Goal: Information Seeking & Learning: Learn about a topic

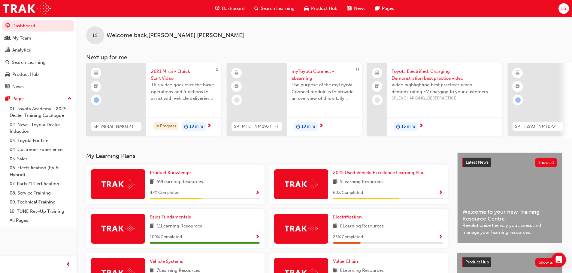
click at [255, 195] on span "Show Progress" at bounding box center [257, 193] width 5 height 5
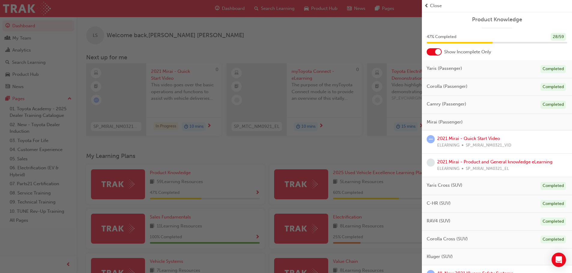
click at [380, 153] on div "button" at bounding box center [211, 136] width 422 height 273
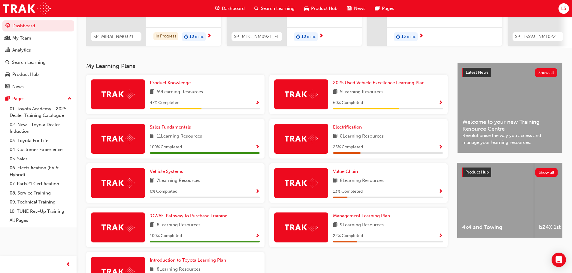
scroll to position [120, 0]
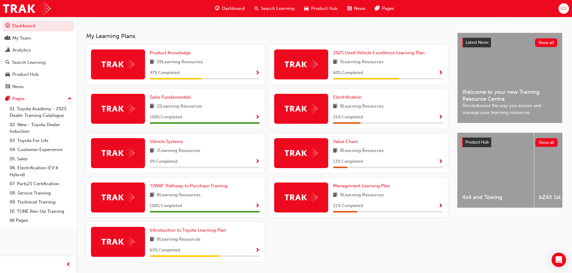
click at [258, 75] on span "Show Progress" at bounding box center [257, 73] width 5 height 5
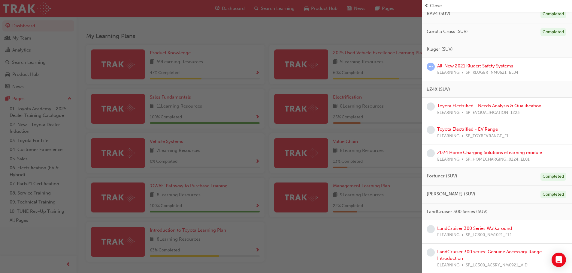
scroll to position [210, 0]
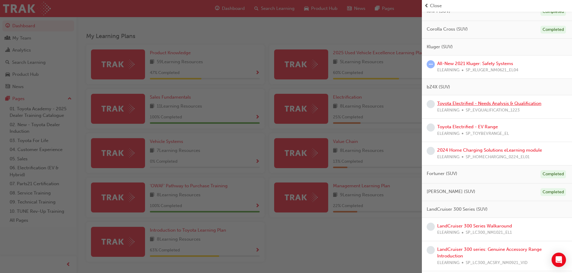
click at [486, 103] on link "Toyota Electrified - Needs Analysis & Qualification" at bounding box center [489, 103] width 104 height 5
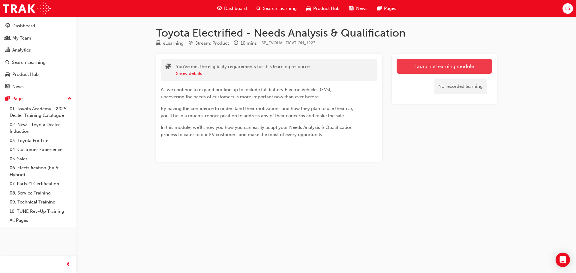
click at [417, 69] on link "Launch eLearning module" at bounding box center [444, 66] width 95 height 15
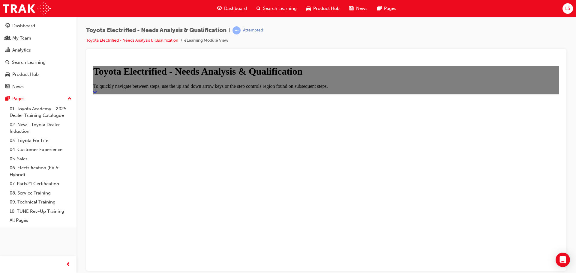
click at [97, 94] on icon "Start" at bounding box center [95, 91] width 4 height 5
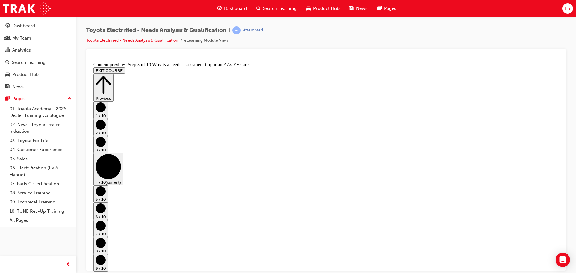
scroll to position [0, 0]
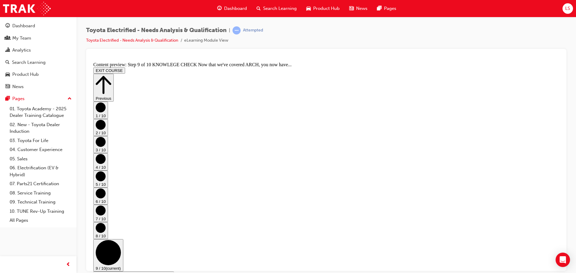
drag, startPoint x: 445, startPoint y: 241, endPoint x: 446, endPoint y: 238, distance: 3.4
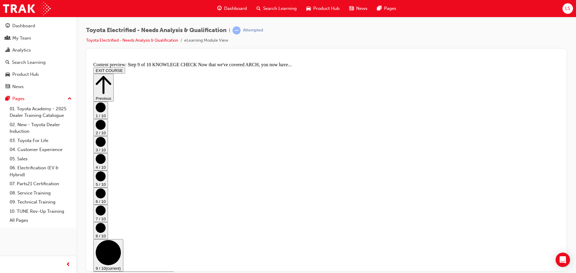
drag, startPoint x: 373, startPoint y: 232, endPoint x: 376, endPoint y: 225, distance: 8.3
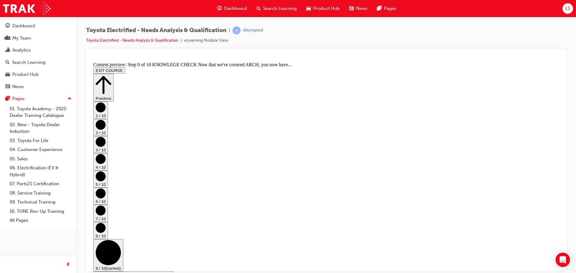
scroll to position [114, 0]
drag, startPoint x: 330, startPoint y: 251, endPoint x: 332, endPoint y: 247, distance: 4.7
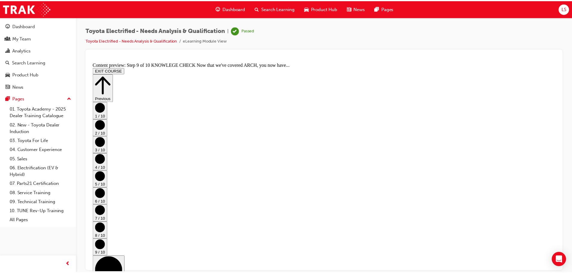
scroll to position [205, 0]
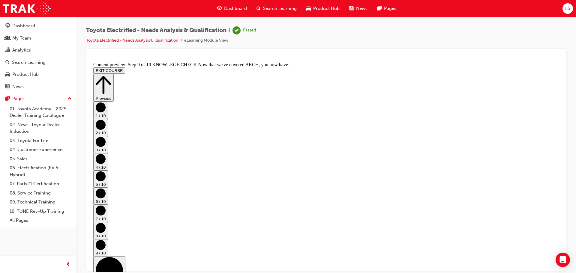
click at [235, 9] on span "Dashboard" at bounding box center [235, 8] width 23 height 7
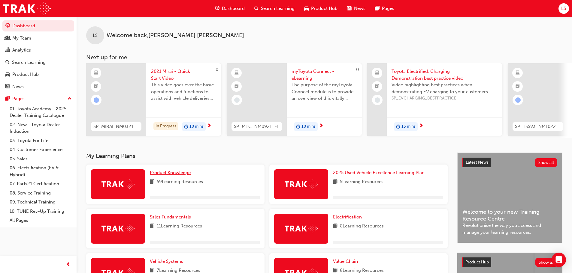
click at [188, 176] on span "Product Knowledge" at bounding box center [170, 172] width 41 height 5
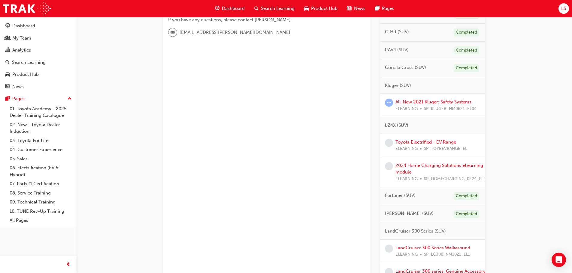
scroll to position [210, 0]
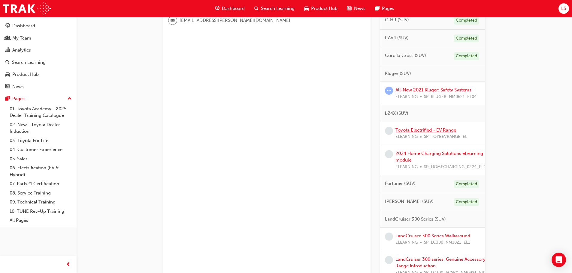
click at [418, 131] on link "Toyota Electrified - EV Range" at bounding box center [425, 130] width 61 height 5
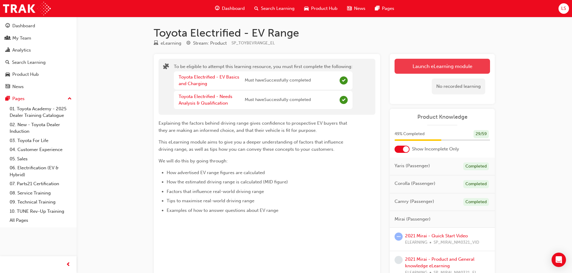
click at [427, 66] on button "Launch eLearning module" at bounding box center [441, 66] width 95 height 15
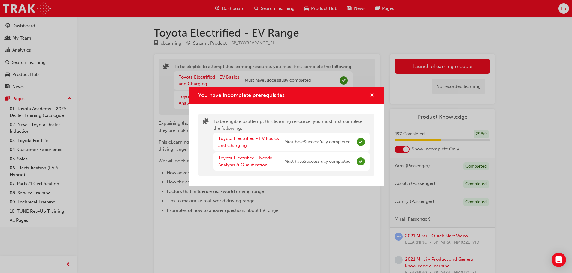
click at [257, 239] on div "You have incomplete prerequisites To be eligible to attempt this learning resou…" at bounding box center [286, 136] width 572 height 273
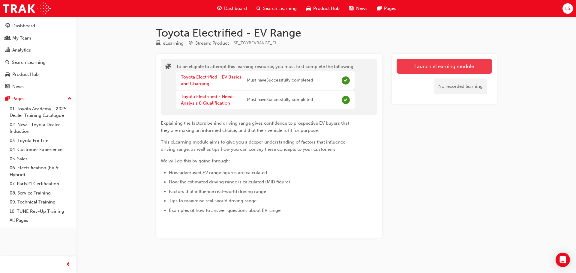
click at [439, 66] on button "Launch eLearning module" at bounding box center [444, 66] width 95 height 15
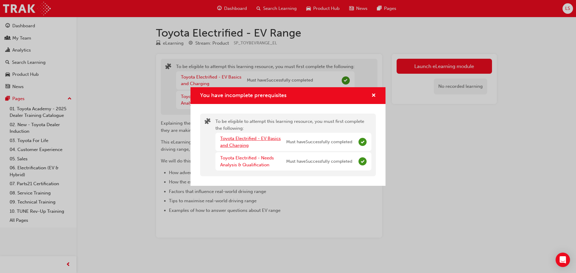
click at [227, 141] on link "Toyota Electrified - EV Basics and Charging" at bounding box center [250, 142] width 61 height 12
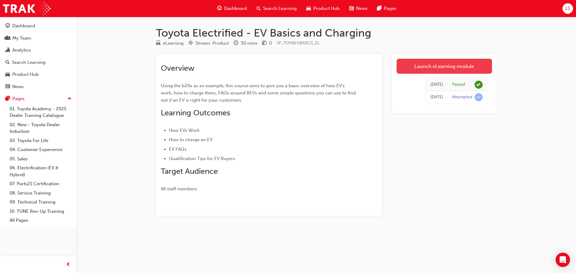
click at [445, 65] on link "Launch eLearning module" at bounding box center [444, 66] width 95 height 15
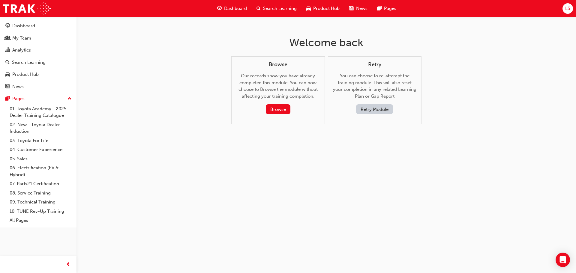
drag, startPoint x: 283, startPoint y: 110, endPoint x: 388, endPoint y: 116, distance: 104.7
click at [370, 144] on div "Welcome back Browse Our records show you have already completed this module. Yo…" at bounding box center [326, 85] width 195 height 136
click at [382, 107] on button "Retry Module" at bounding box center [374, 109] width 37 height 10
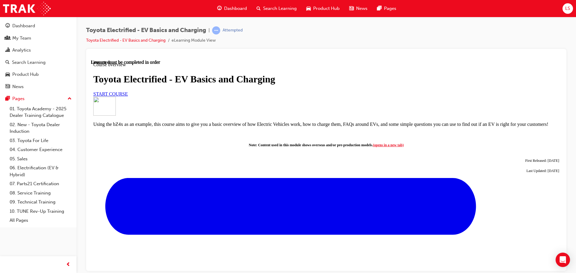
click at [238, 9] on span "Dashboard" at bounding box center [235, 8] width 23 height 7
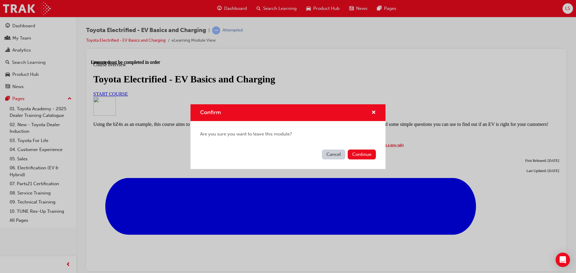
click at [363, 151] on button "Continue" at bounding box center [362, 155] width 28 height 10
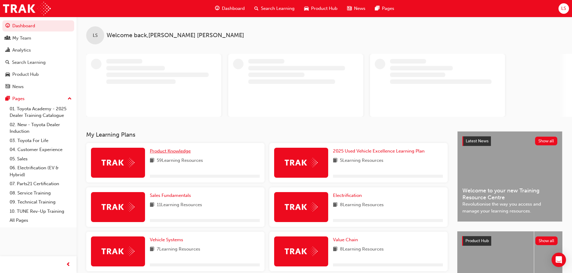
click at [172, 151] on span "Product Knowledge" at bounding box center [170, 151] width 41 height 5
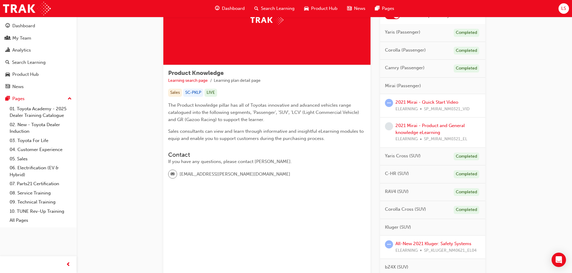
scroll to position [120, 0]
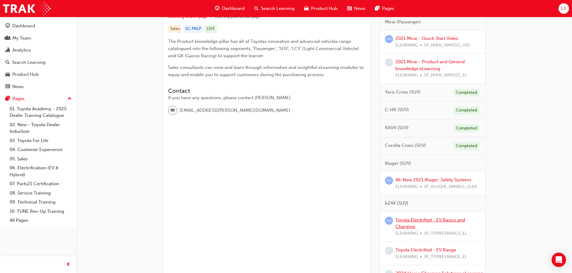
click at [400, 221] on link "Toyota Electrified - EV Basics and Charging" at bounding box center [430, 224] width 70 height 12
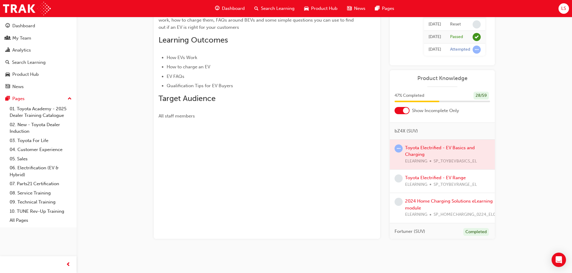
scroll to position [240, 0]
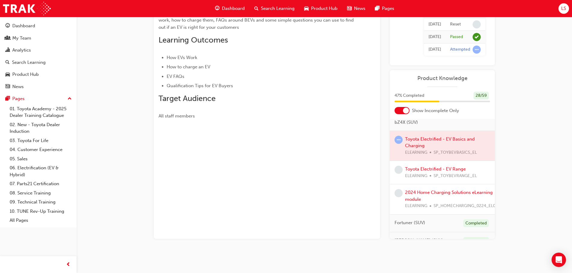
click at [415, 140] on div at bounding box center [442, 146] width 105 height 30
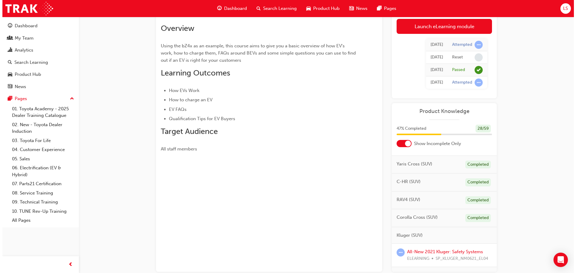
scroll to position [0, 0]
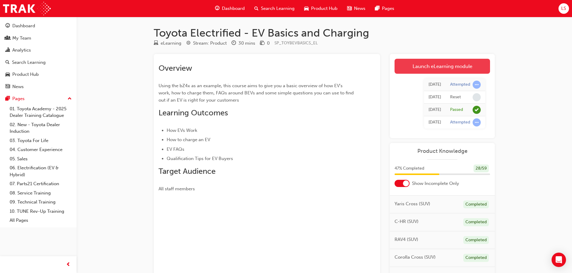
click at [432, 68] on link "Launch eLearning module" at bounding box center [441, 66] width 95 height 15
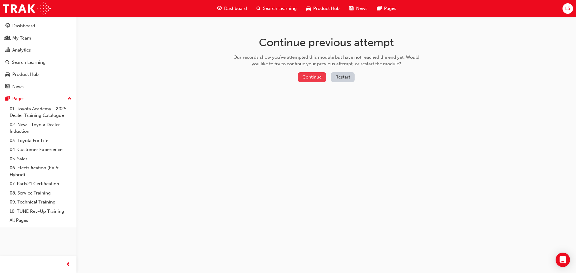
click at [310, 78] on button "Continue" at bounding box center [312, 77] width 28 height 10
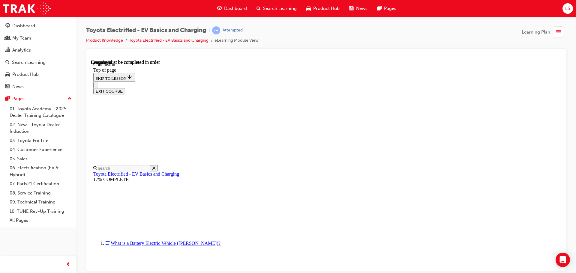
scroll to position [176, 0]
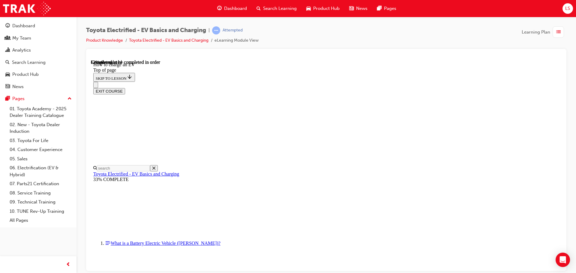
scroll to position [1670, 0]
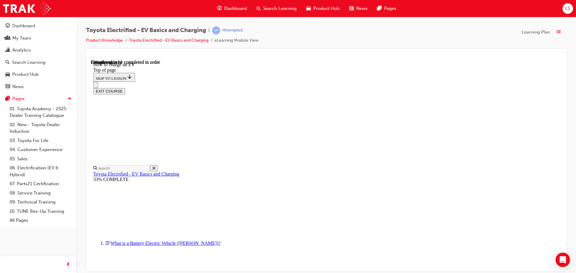
scroll to position [2049, 0]
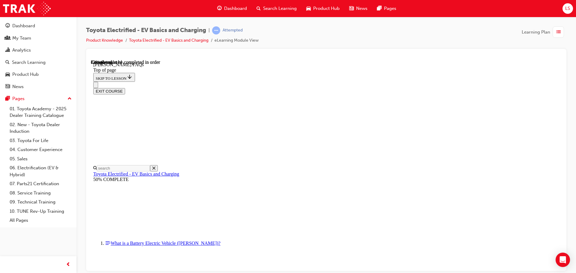
drag, startPoint x: 369, startPoint y: 207, endPoint x: 372, endPoint y: 204, distance: 4.3
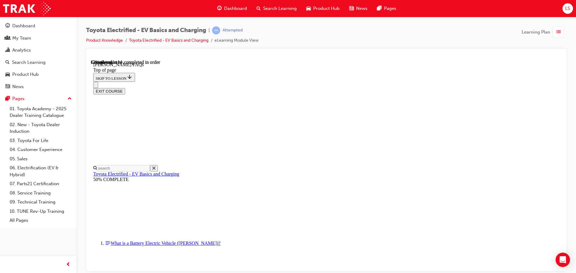
scroll to position [1068, 0]
drag, startPoint x: 293, startPoint y: 204, endPoint x: 364, endPoint y: 201, distance: 70.3
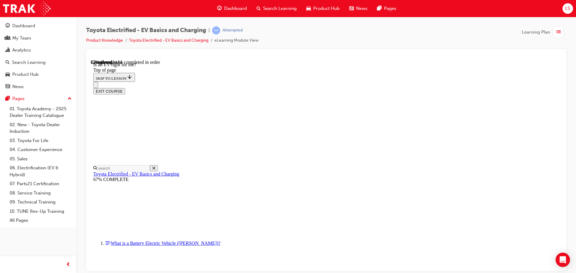
drag, startPoint x: 364, startPoint y: 200, endPoint x: 388, endPoint y: 202, distance: 24.7
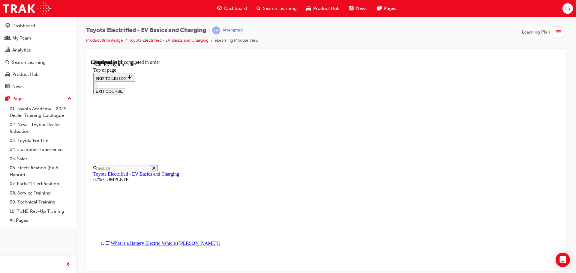
drag, startPoint x: 287, startPoint y: 143, endPoint x: 297, endPoint y: 146, distance: 10.8
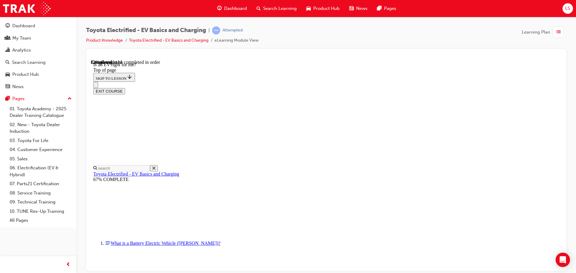
scroll to position [754, 0]
drag, startPoint x: 280, startPoint y: 203, endPoint x: 309, endPoint y: 190, distance: 32.1
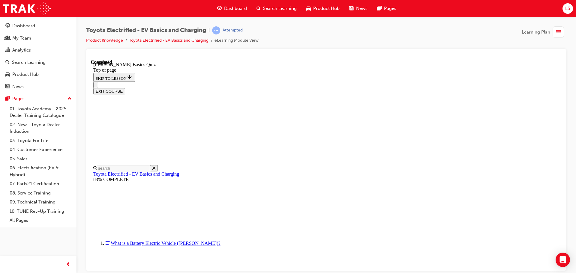
scroll to position [18, 0]
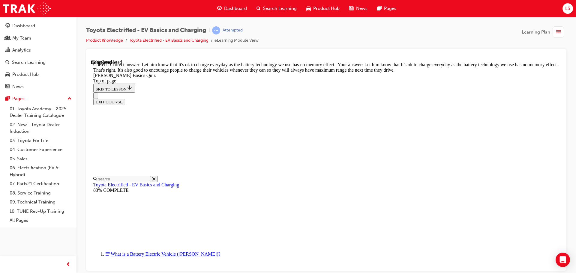
scroll to position [122, 0]
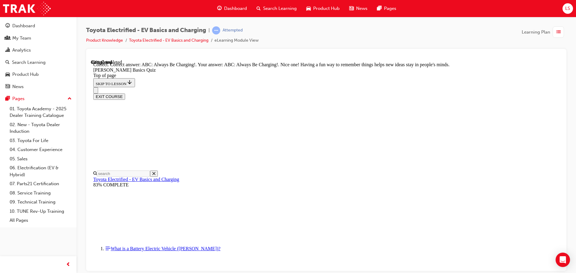
scroll to position [127, 0]
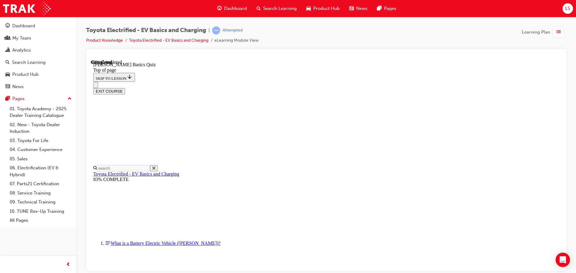
scroll to position [78, 0]
drag, startPoint x: 292, startPoint y: 129, endPoint x: 296, endPoint y: 137, distance: 8.9
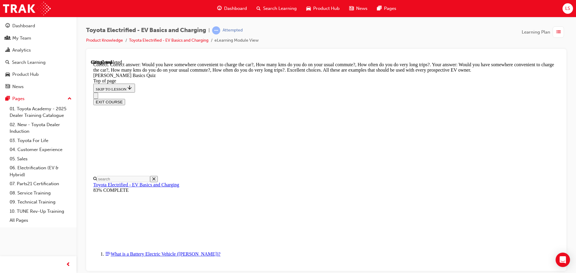
scroll to position [151, 0]
drag, startPoint x: 365, startPoint y: 247, endPoint x: 384, endPoint y: 207, distance: 44.1
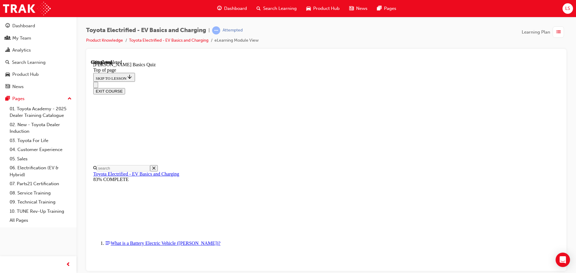
scroll to position [98, 0]
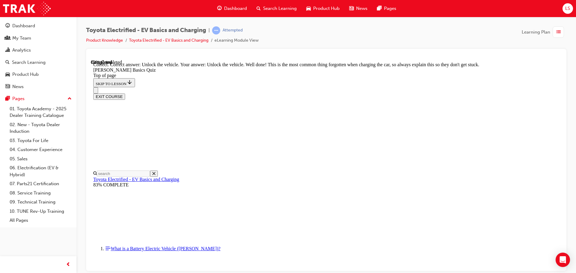
scroll to position [204, 0]
drag, startPoint x: 364, startPoint y: 247, endPoint x: 379, endPoint y: 203, distance: 46.2
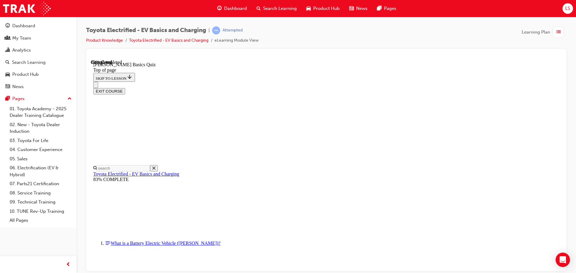
drag, startPoint x: 300, startPoint y: 210, endPoint x: 322, endPoint y: 223, distance: 26.4
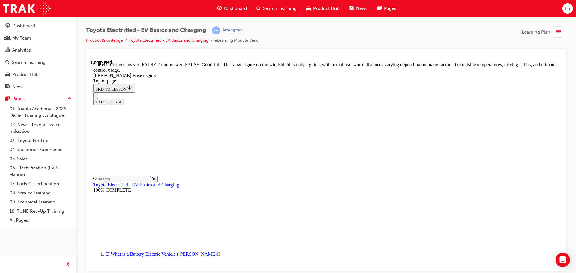
scroll to position [110, 0]
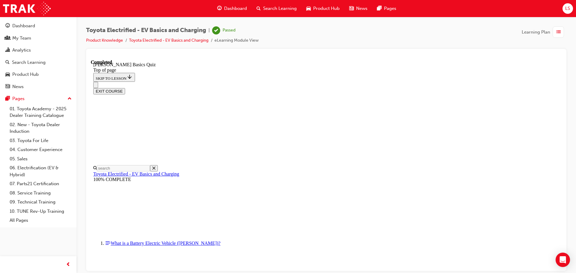
scroll to position [113, 0]
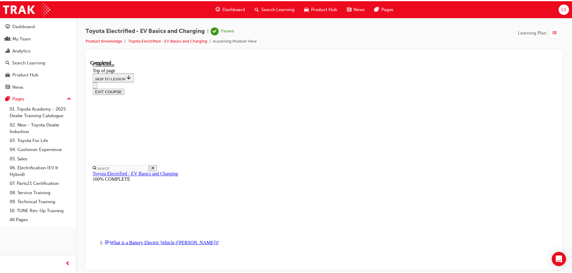
scroll to position [236, 0]
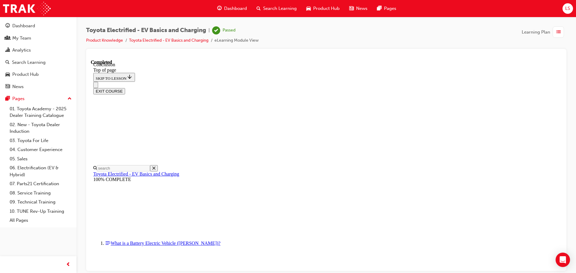
click at [235, 9] on span "Dashboard" at bounding box center [235, 8] width 23 height 7
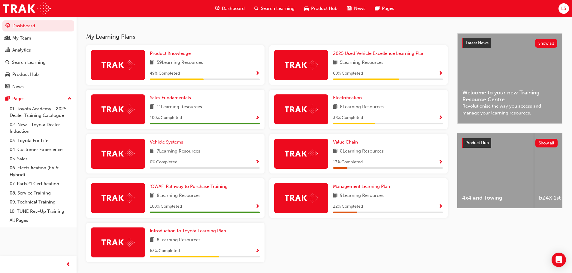
scroll to position [120, 0]
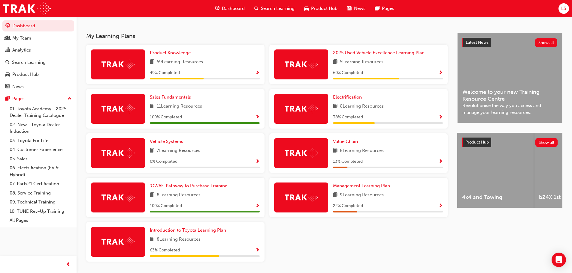
click at [256, 76] on span "Show Progress" at bounding box center [257, 73] width 5 height 5
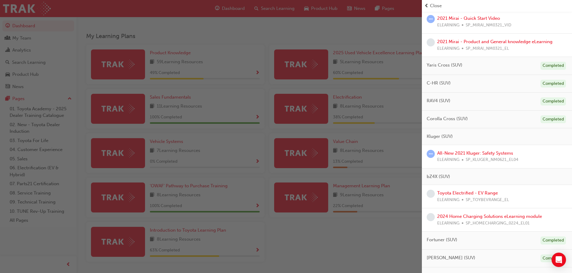
scroll to position [150, 0]
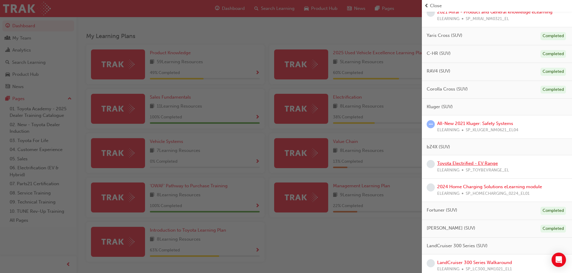
click at [482, 163] on link "Toyota Electrified - EV Range" at bounding box center [467, 163] width 61 height 5
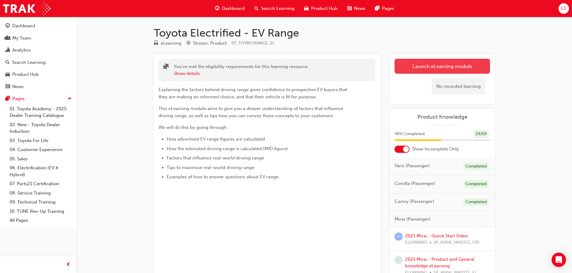
click at [426, 63] on link "Launch eLearning module" at bounding box center [441, 66] width 95 height 15
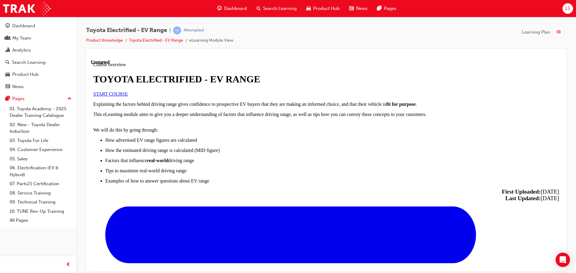
click at [128, 96] on span "START COURSE" at bounding box center [110, 93] width 35 height 5
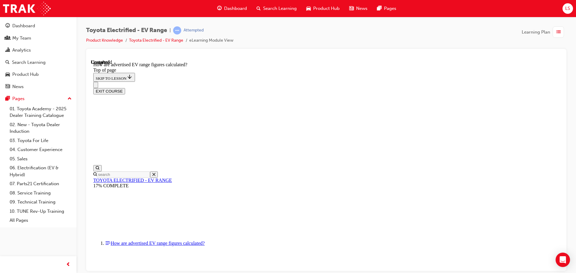
scroll to position [322, 0]
drag, startPoint x: 364, startPoint y: 265, endPoint x: 365, endPoint y: 253, distance: 12.3
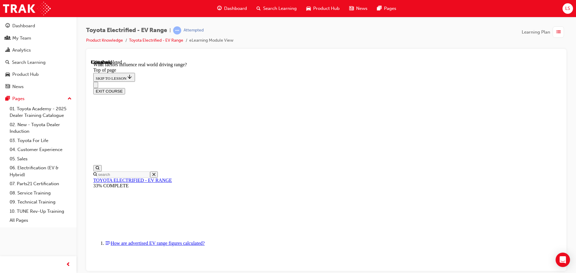
scroll to position [109, 0]
drag, startPoint x: 345, startPoint y: 179, endPoint x: 354, endPoint y: 178, distance: 9.6
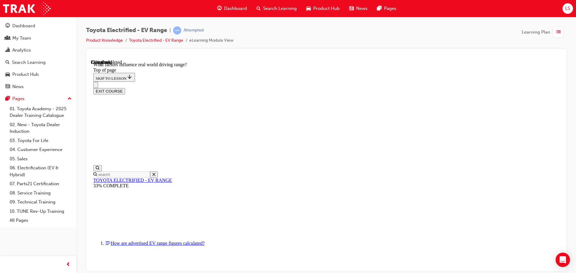
scroll to position [56, 0]
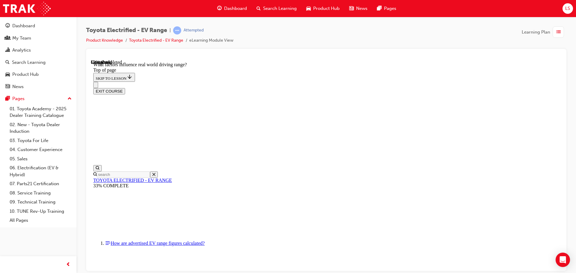
scroll to position [575, 0]
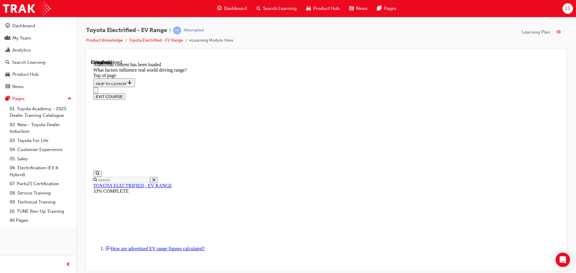
scroll to position [725, 0]
drag, startPoint x: 345, startPoint y: 144, endPoint x: 294, endPoint y: 201, distance: 76.3
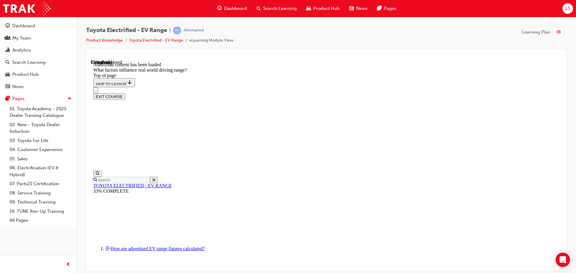
drag, startPoint x: 366, startPoint y: 113, endPoint x: 416, endPoint y: 173, distance: 78.2
drag, startPoint x: 377, startPoint y: 166, endPoint x: 313, endPoint y: 238, distance: 96.3
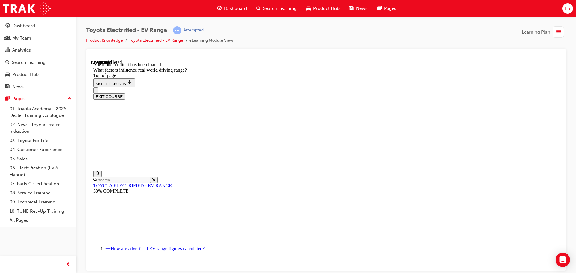
drag, startPoint x: 381, startPoint y: 193, endPoint x: 421, endPoint y: 240, distance: 62.0
drag, startPoint x: 361, startPoint y: 199, endPoint x: 283, endPoint y: 272, distance: 106.6
drag, startPoint x: 285, startPoint y: 258, endPoint x: 290, endPoint y: 253, distance: 6.8
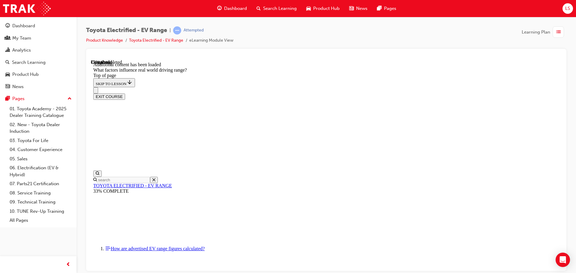
drag, startPoint x: 350, startPoint y: 188, endPoint x: 293, endPoint y: 255, distance: 87.3
drag, startPoint x: 358, startPoint y: 171, endPoint x: 429, endPoint y: 244, distance: 102.1
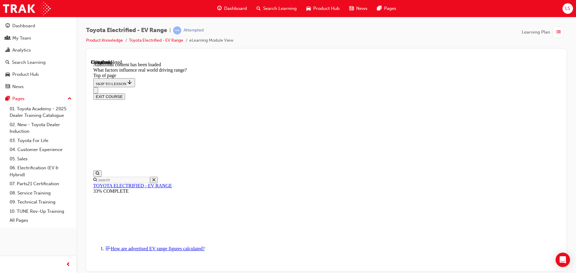
drag, startPoint x: 378, startPoint y: 166, endPoint x: 464, endPoint y: 239, distance: 112.7
drag, startPoint x: 367, startPoint y: 180, endPoint x: 312, endPoint y: 237, distance: 79.4
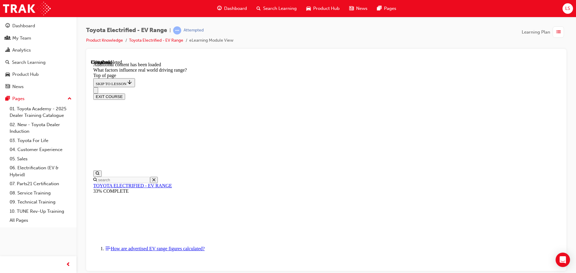
scroll to position [755, 0]
drag, startPoint x: 376, startPoint y: 148, endPoint x: 439, endPoint y: 220, distance: 96.0
drag, startPoint x: 388, startPoint y: 170, endPoint x: 448, endPoint y: 216, distance: 75.5
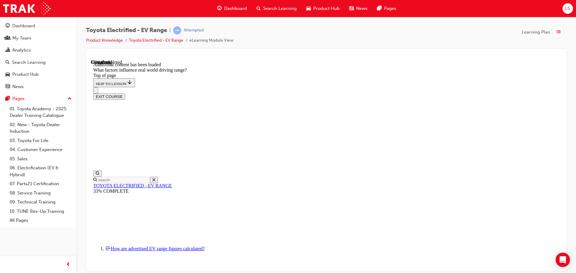
drag, startPoint x: 362, startPoint y: 156, endPoint x: 292, endPoint y: 226, distance: 98.9
drag, startPoint x: 371, startPoint y: 153, endPoint x: 300, endPoint y: 208, distance: 89.5
drag, startPoint x: 370, startPoint y: 137, endPoint x: 442, endPoint y: 210, distance: 103.4
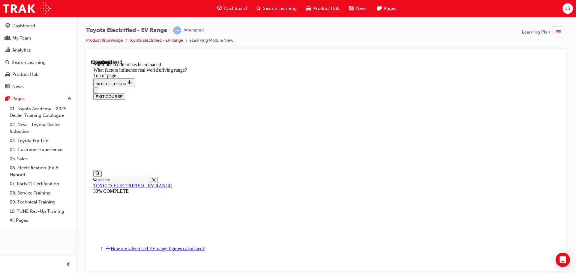
drag, startPoint x: 373, startPoint y: 134, endPoint x: 305, endPoint y: 208, distance: 100.3
drag, startPoint x: 369, startPoint y: 132, endPoint x: 295, endPoint y: 206, distance: 104.0
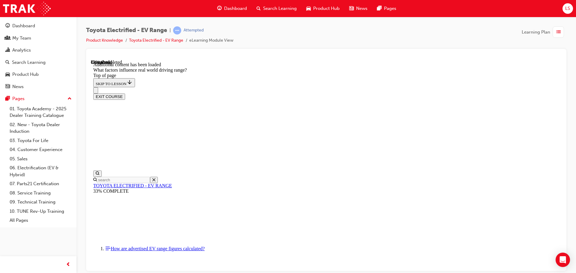
drag, startPoint x: 364, startPoint y: 136, endPoint x: 437, endPoint y: 207, distance: 102.3
drag, startPoint x: 369, startPoint y: 129, endPoint x: 445, endPoint y: 208, distance: 108.9
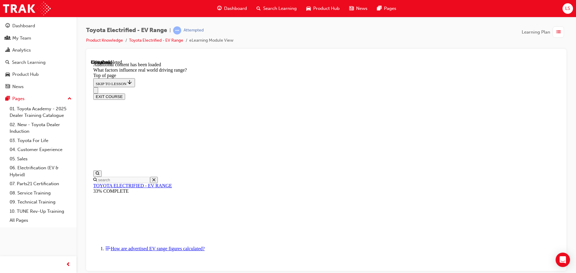
drag, startPoint x: 375, startPoint y: 137, endPoint x: 442, endPoint y: 208, distance: 97.7
drag, startPoint x: 369, startPoint y: 141, endPoint x: 298, endPoint y: 205, distance: 95.9
drag, startPoint x: 364, startPoint y: 146, endPoint x: 302, endPoint y: 211, distance: 89.8
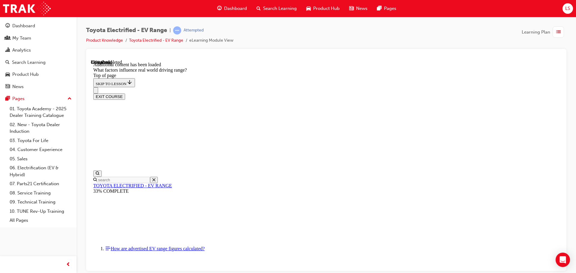
drag, startPoint x: 369, startPoint y: 132, endPoint x: 444, endPoint y: 201, distance: 101.7
drag, startPoint x: 374, startPoint y: 134, endPoint x: 442, endPoint y: 203, distance: 95.7
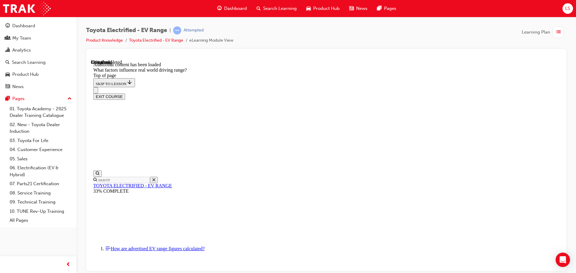
scroll to position [814, 0]
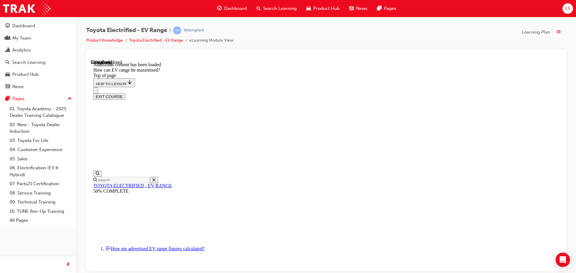
scroll to position [289, 0]
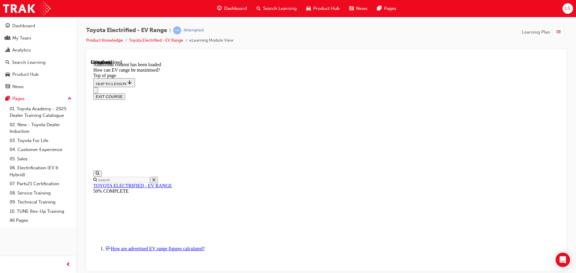
scroll to position [559, 0]
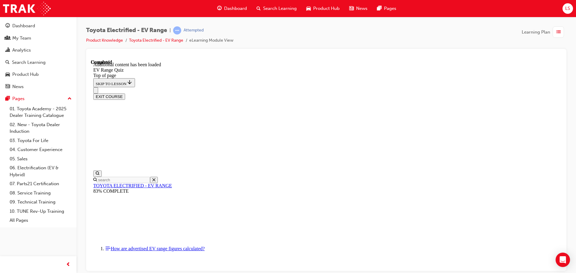
scroll to position [19, 0]
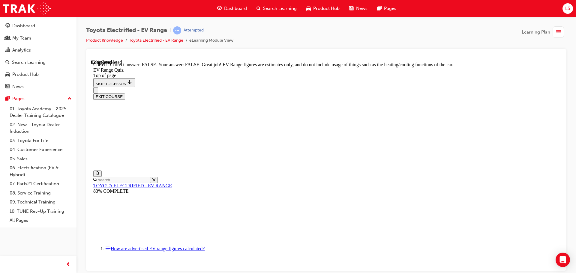
scroll to position [110, 0]
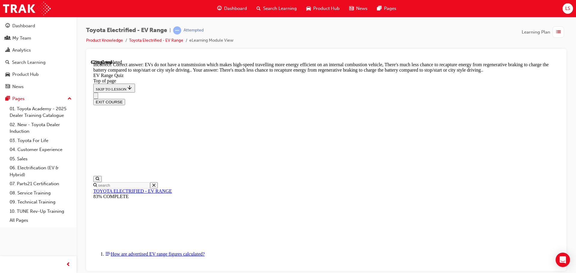
scroll to position [149, 0]
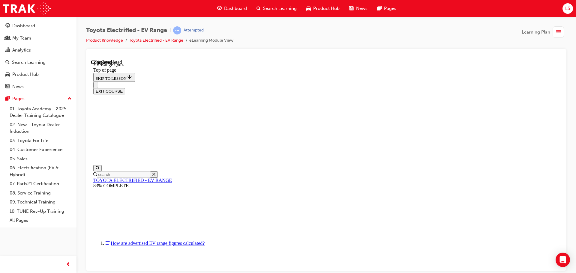
scroll to position [78, 0]
drag, startPoint x: 271, startPoint y: 176, endPoint x: 279, endPoint y: 179, distance: 8.5
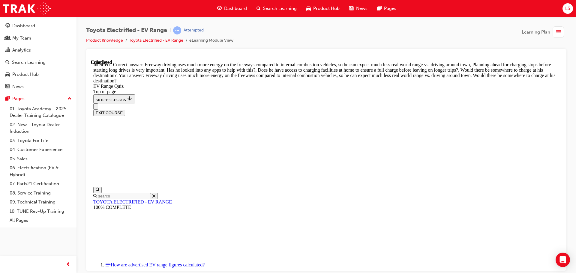
scroll to position [176, 0]
